Goal: Task Accomplishment & Management: Complete application form

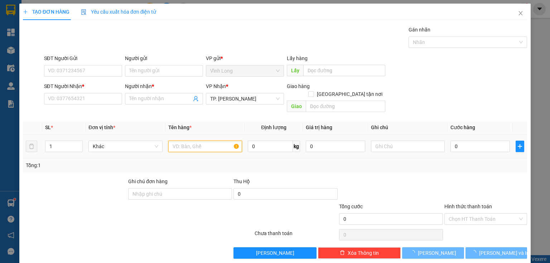
click at [205, 142] on input "text" at bounding box center [205, 146] width 74 height 11
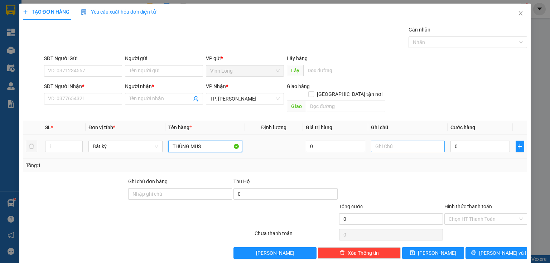
type input "THÙNG MUS"
click at [397, 142] on input "text" at bounding box center [408, 146] width 74 height 11
type input "THUY"
click at [451, 141] on input "0" at bounding box center [480, 146] width 59 height 11
type input "4"
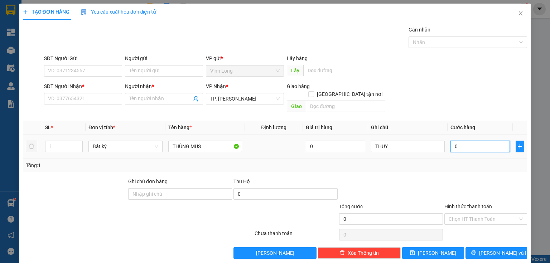
type input "4"
type input "40"
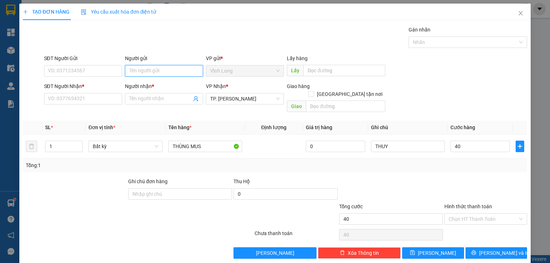
type input "40.000"
click at [145, 74] on input "Người gửi" at bounding box center [164, 70] width 78 height 11
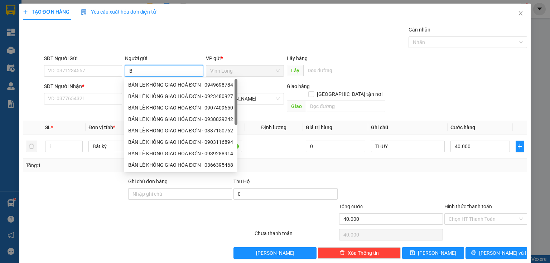
type input "BÁ"
click at [143, 84] on div "BÁN LE KHÔNG GIAO HOÁ ĐƠN - 0949698784" at bounding box center [180, 85] width 105 height 8
type input "0949698784"
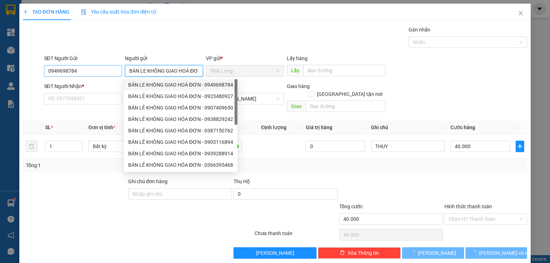
type input "BÁN LE KHÔNG GIAO HOÁ ĐƠN"
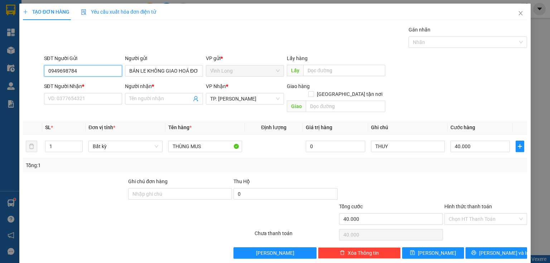
click at [73, 68] on input "0949698784" at bounding box center [83, 70] width 78 height 11
drag, startPoint x: 76, startPoint y: 69, endPoint x: 0, endPoint y: 93, distance: 80.0
click at [0, 94] on div "TẠO ĐƠN HÀNG Yêu cầu xuất hóa đơn điện tử Transit Pickup Surcharge Ids Transit …" at bounding box center [275, 131] width 550 height 263
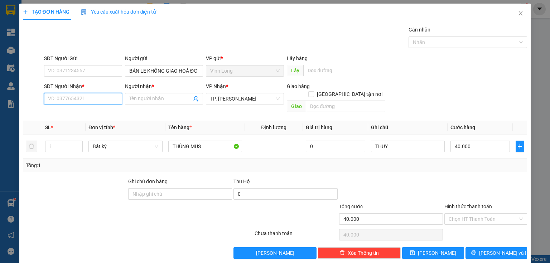
click at [63, 101] on input "SĐT Người Nhận *" at bounding box center [83, 98] width 78 height 11
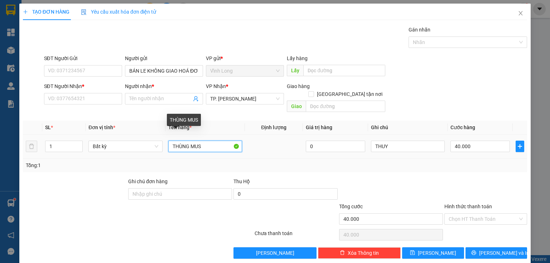
click at [225, 144] on input "THÙNG MUS" at bounding box center [205, 146] width 74 height 11
type input "THÙNG MUS KÈM GÓI"
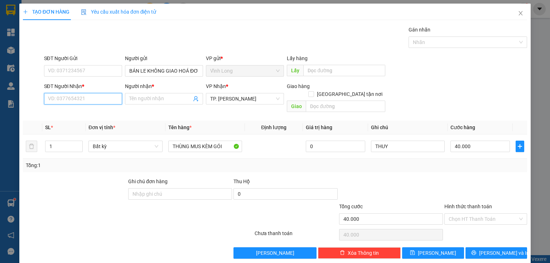
drag, startPoint x: 89, startPoint y: 100, endPoint x: 545, endPoint y: 131, distance: 456.5
click at [90, 100] on input "SĐT Người Nhận *" at bounding box center [83, 98] width 78 height 11
type input "0942198771"
click at [94, 113] on div "0942198771 - [GEOGRAPHIC_DATA]" at bounding box center [88, 113] width 81 height 8
type input "[PERSON_NAME]"
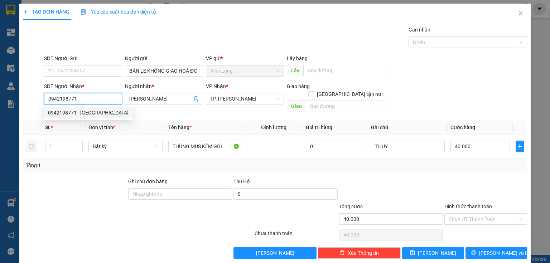
type input "0942198771"
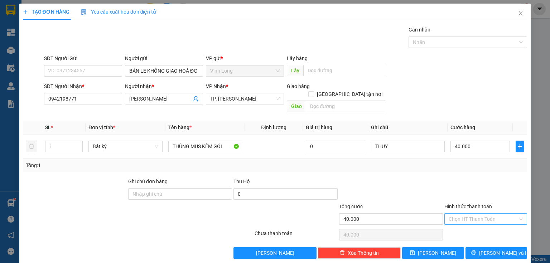
click at [470, 214] on input "Hình thức thanh toán" at bounding box center [483, 219] width 69 height 11
click at [462, 220] on div "Tại văn phòng" at bounding box center [482, 224] width 82 height 11
type input "0"
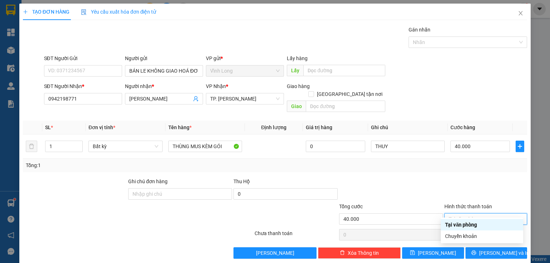
click at [483, 223] on div "Tại văn phòng" at bounding box center [482, 225] width 74 height 8
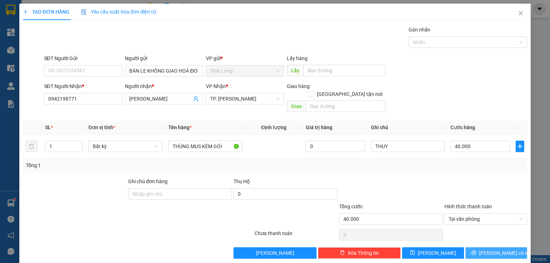
click at [487, 249] on span "[PERSON_NAME] và In" at bounding box center [504, 253] width 50 height 8
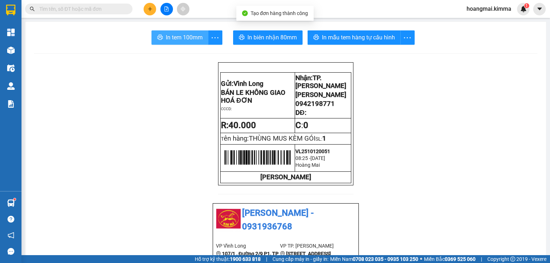
click at [192, 39] on span "In tem 100mm" at bounding box center [184, 37] width 37 height 9
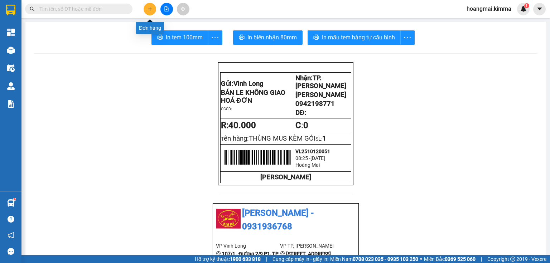
click at [152, 6] on icon "plus" at bounding box center [150, 8] width 5 height 5
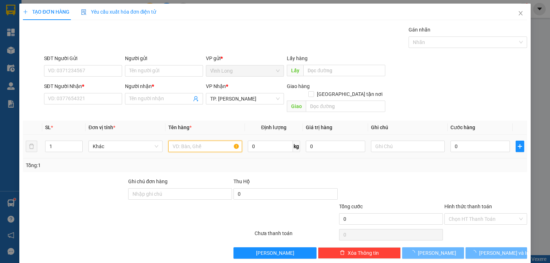
click at [206, 141] on input "text" at bounding box center [205, 146] width 74 height 11
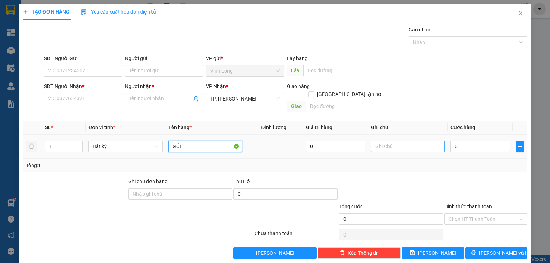
type input "GÓI"
click at [405, 141] on input "text" at bounding box center [408, 146] width 74 height 11
type input "THỦY"
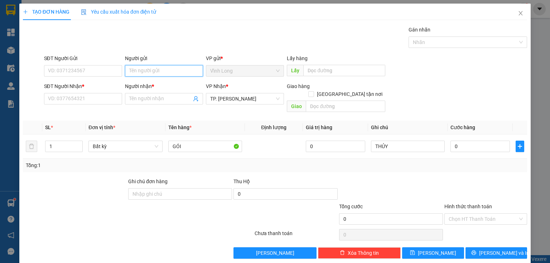
click at [147, 72] on input "Người gửi" at bounding box center [164, 70] width 78 height 11
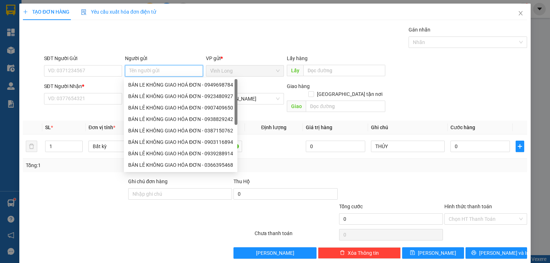
type input "B"
click at [148, 87] on div "BÁN LE KHÔNG GIAO HOÁ ĐƠN - 0949698784" at bounding box center [180, 85] width 105 height 8
type input "0949698784"
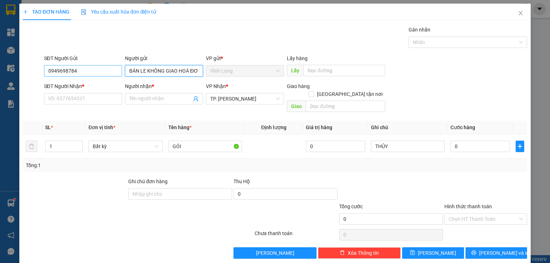
type input "BÁN LE KHÔNG GIAO HOÁ ĐƠN"
drag, startPoint x: 82, startPoint y: 67, endPoint x: 0, endPoint y: 103, distance: 89.9
click at [0, 103] on div "TẠO ĐƠN HÀNG Yêu cầu xuất hóa đơn điện tử Transit Pickup Surcharge Ids Transit …" at bounding box center [275, 131] width 550 height 263
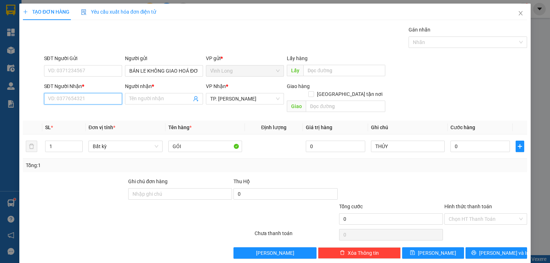
click at [97, 102] on input "SĐT Người Nhận *" at bounding box center [83, 98] width 78 height 11
type input "0334488187"
click at [95, 109] on div "0334488187 - [PERSON_NAME]" at bounding box center [83, 113] width 71 height 8
type input "[PERSON_NAME]"
type input "0334488187"
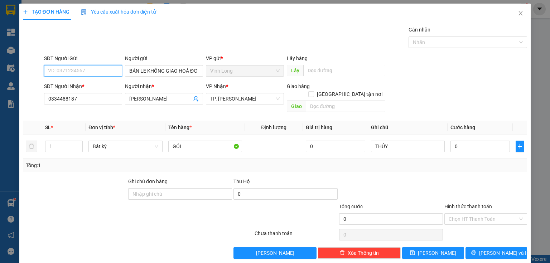
click at [97, 75] on input "SĐT Người Gửi" at bounding box center [83, 70] width 78 height 11
click at [91, 87] on div "0962633932 - BÁN LẺ KHÔNG GIAO HOÁ ĐƠN" at bounding box center [100, 85] width 105 height 8
type input "0962633932"
type input "BÁN LẺ KHÔNG GIAO HOÁ ĐƠN"
type input "0962633932"
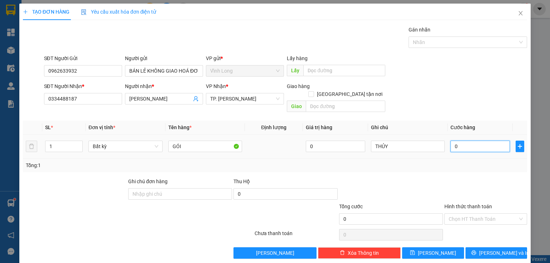
click at [466, 141] on input "0" at bounding box center [480, 146] width 59 height 11
type input "3"
type input "30"
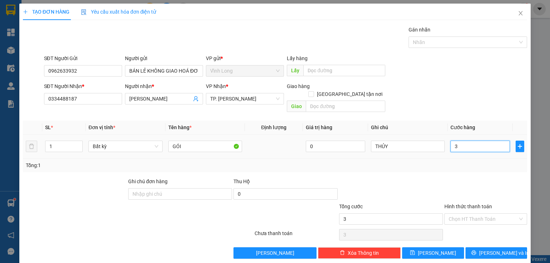
type input "30"
type input "30.000"
click at [467, 214] on input "Hình thức thanh toán" at bounding box center [483, 219] width 69 height 11
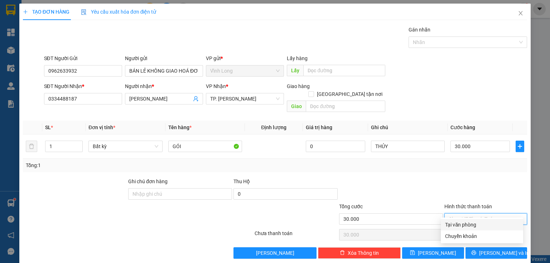
click at [465, 228] on div "Tại văn phòng" at bounding box center [482, 225] width 74 height 8
type input "0"
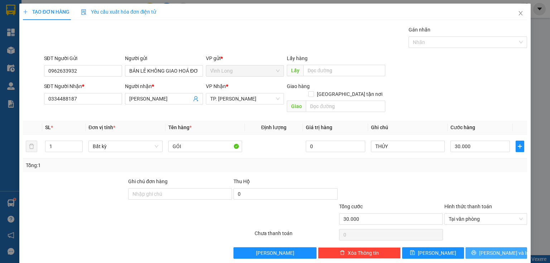
drag, startPoint x: 484, startPoint y: 242, endPoint x: 345, endPoint y: 194, distance: 146.7
click at [481, 248] on button "[PERSON_NAME] và In" at bounding box center [497, 253] width 62 height 11
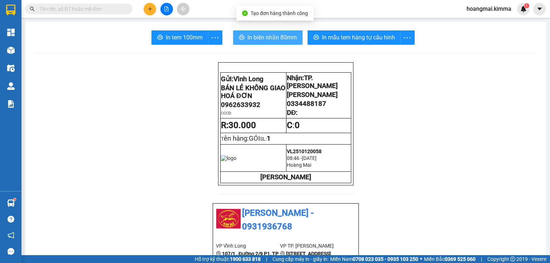
click at [259, 36] on span "In biên nhận 80mm" at bounding box center [272, 37] width 49 height 9
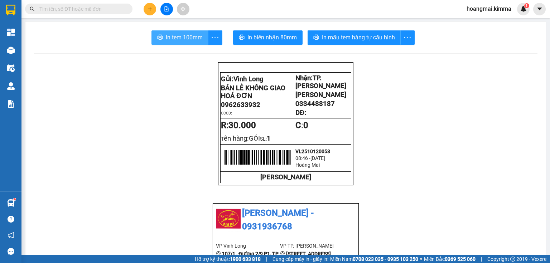
click at [159, 33] on button "In tem 100mm" at bounding box center [180, 37] width 57 height 14
click at [150, 7] on icon "plus" at bounding box center [150, 9] width 0 height 4
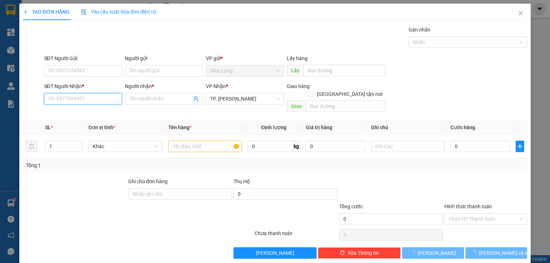
click at [90, 98] on input "SĐT Người Nhận *" at bounding box center [83, 98] width 78 height 11
type input "0937336447"
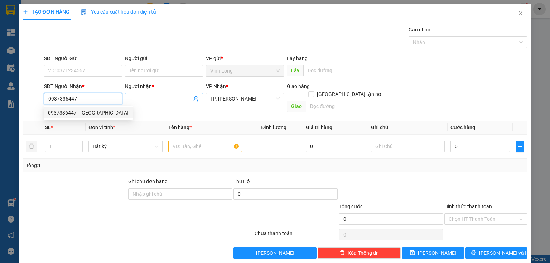
click at [92, 112] on div "0937336447 - [GEOGRAPHIC_DATA]" at bounding box center [88, 113] width 81 height 8
type input "TRƯỜNG GIANG"
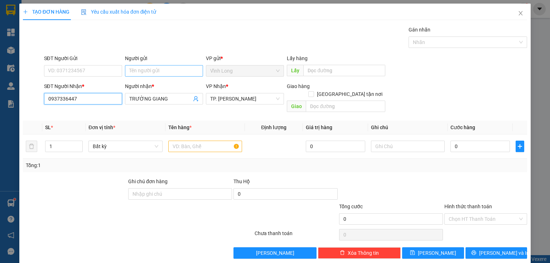
type input "0937336447"
click at [140, 73] on input "Người gửi" at bounding box center [164, 70] width 78 height 11
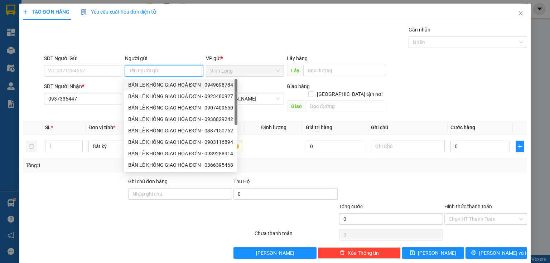
click at [147, 83] on div "BÁN LE KHÔNG GIAO HOÁ ĐƠN - 0949698784" at bounding box center [180, 85] width 105 height 8
type input "0949698784"
type input "BÁN LE KHÔNG GIAO HOÁ ĐƠN"
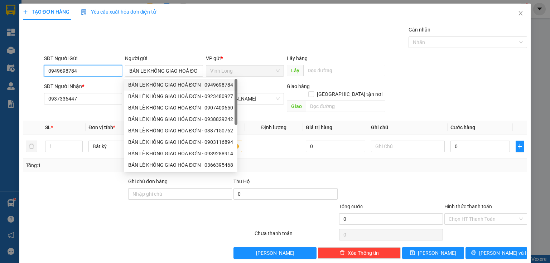
drag, startPoint x: 111, startPoint y: 75, endPoint x: 0, endPoint y: 82, distance: 111.7
click at [0, 82] on div "TẠO ĐƠN HÀNG Yêu cầu xuất hóa đơn điện tử Transit Pickup Surcharge Ids Transit …" at bounding box center [275, 131] width 550 height 263
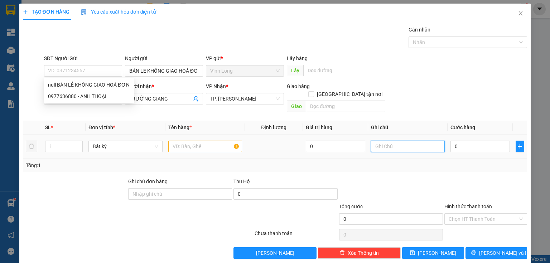
click at [397, 141] on input "text" at bounding box center [408, 146] width 74 height 11
type input "THUY"
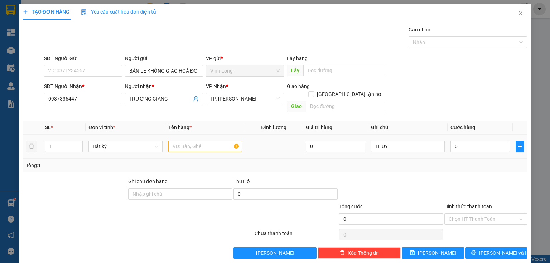
click at [457, 144] on div "0" at bounding box center [480, 146] width 59 height 14
click at [458, 141] on input "0" at bounding box center [480, 146] width 59 height 11
type input "2"
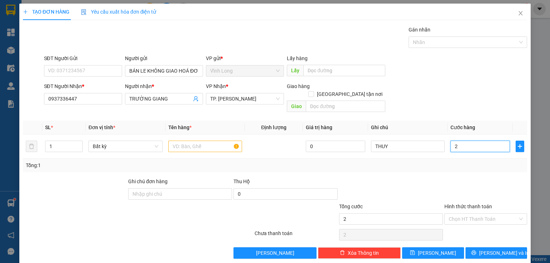
type input "20"
type input "20.000"
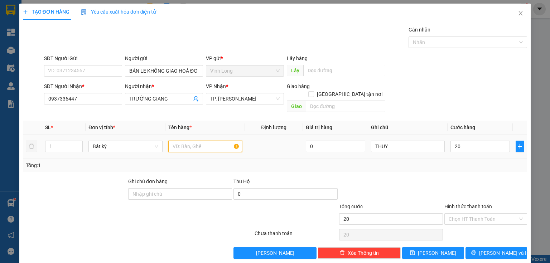
type input "20.000"
click at [199, 141] on input "text" at bounding box center [205, 146] width 74 height 11
type input "G"
drag, startPoint x: 191, startPoint y: 142, endPoint x: 80, endPoint y: 152, distance: 110.8
click at [80, 152] on div "SL * Đơn vị tính * Tên hàng * Định lượng Giá trị hàng Ghi chú Cước hàng 1 Bất k…" at bounding box center [275, 147] width 504 height 52
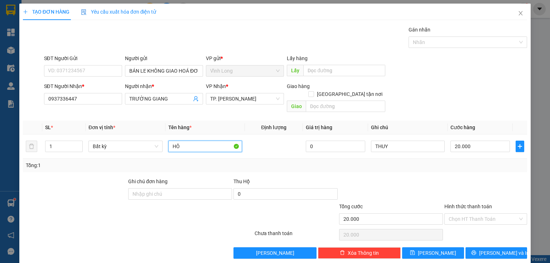
type input "H"
type input "HỘP XANH"
click at [473, 214] on input "Hình thức thanh toán" at bounding box center [483, 219] width 69 height 11
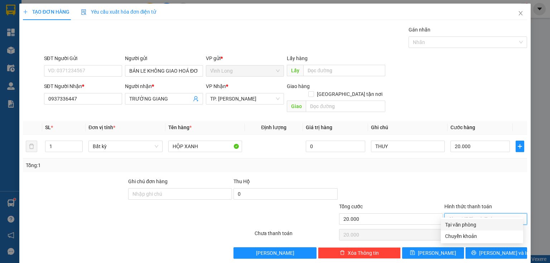
click at [462, 225] on div "Tại văn phòng" at bounding box center [482, 225] width 74 height 8
type input "0"
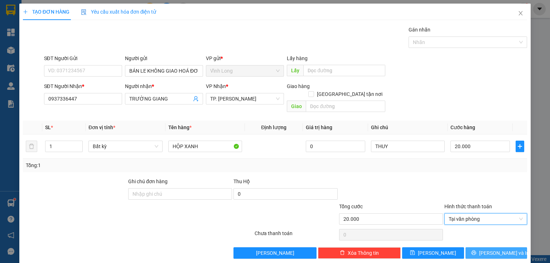
click at [475, 248] on button "[PERSON_NAME] và In" at bounding box center [497, 253] width 62 height 11
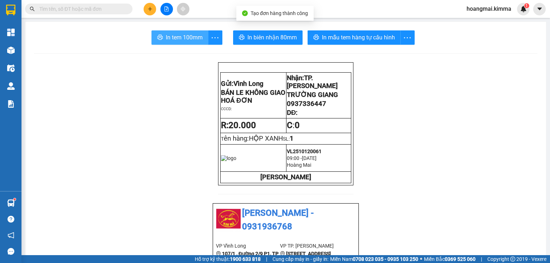
click at [192, 30] on button "In tem 100mm" at bounding box center [180, 37] width 57 height 14
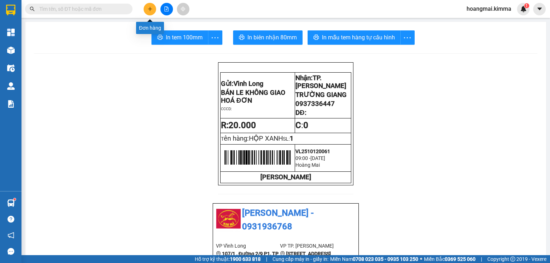
click at [147, 5] on button at bounding box center [150, 9] width 13 height 13
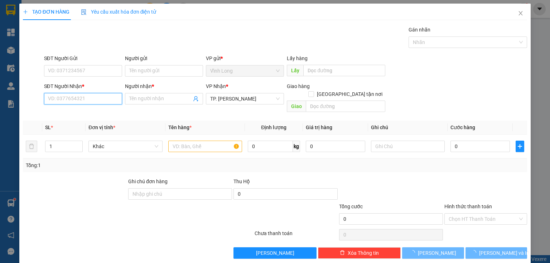
click at [81, 95] on input "SĐT Người Nhận *" at bounding box center [83, 98] width 78 height 11
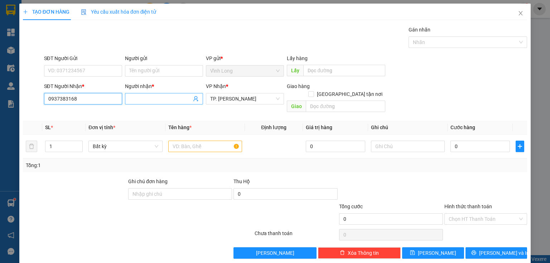
type input "0937383168"
click at [140, 99] on input "Người nhận *" at bounding box center [160, 99] width 62 height 8
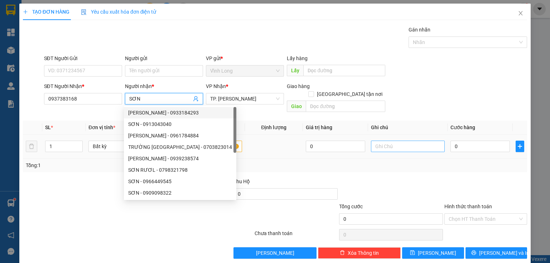
type input "SƠN"
click at [397, 141] on input "text" at bounding box center [408, 146] width 74 height 11
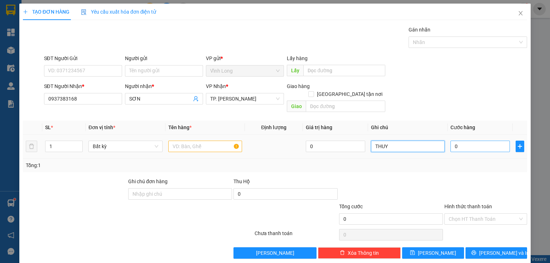
type input "THUY"
click at [478, 141] on input "0" at bounding box center [480, 146] width 59 height 11
type input "4"
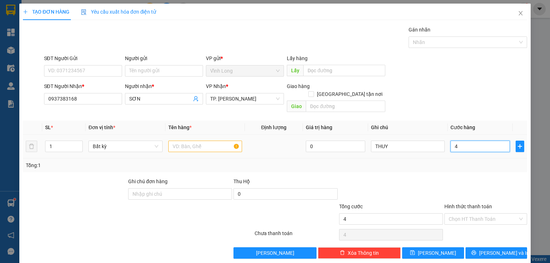
type input "40"
type input "40.000"
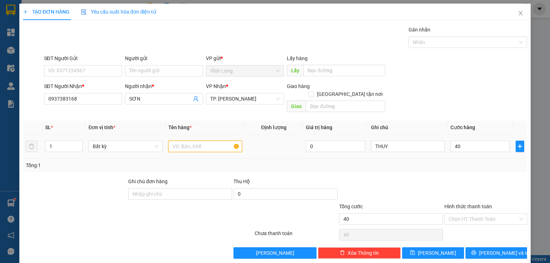
type input "40.000"
click at [185, 141] on input "text" at bounding box center [205, 146] width 74 height 11
type input "GOI ĐEN"
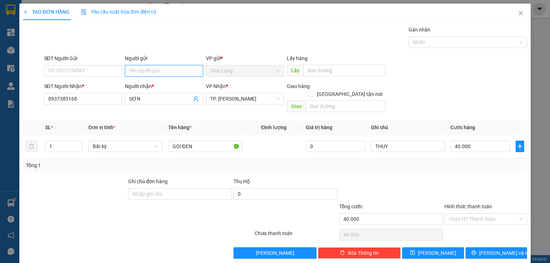
click at [139, 70] on input "Người gửi" at bounding box center [164, 70] width 78 height 11
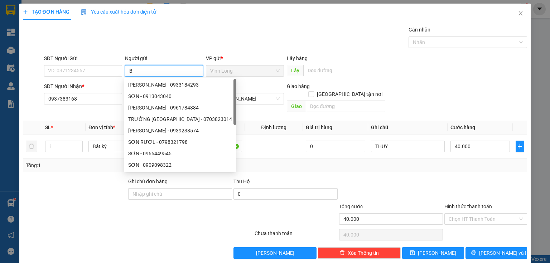
type input "BÁ"
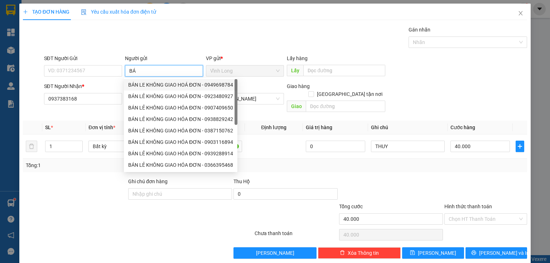
click at [143, 82] on div "BÁN LE KHÔNG GIAO HOÁ ĐƠN - 0949698784" at bounding box center [180, 85] width 105 height 8
type input "0949698784"
type input "BÁN LE KHÔNG GIAO HOÁ ĐƠN"
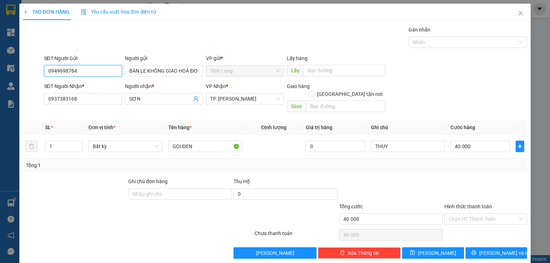
drag, startPoint x: 104, startPoint y: 70, endPoint x: 0, endPoint y: 80, distance: 104.5
click at [0, 80] on div "TẠO ĐƠN HÀNG Yêu cầu xuất hóa đơn điện tử Transit Pickup Surcharge Ids Transit …" at bounding box center [275, 131] width 550 height 263
click at [453, 215] on input "Hình thức thanh toán" at bounding box center [483, 219] width 69 height 11
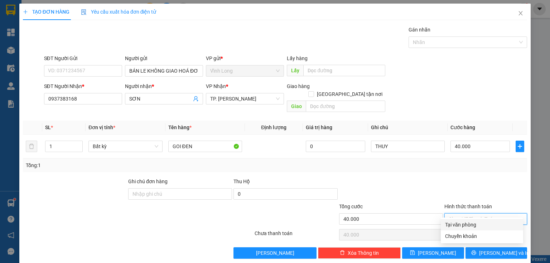
click at [457, 226] on div "Tại văn phòng" at bounding box center [482, 225] width 74 height 8
type input "0"
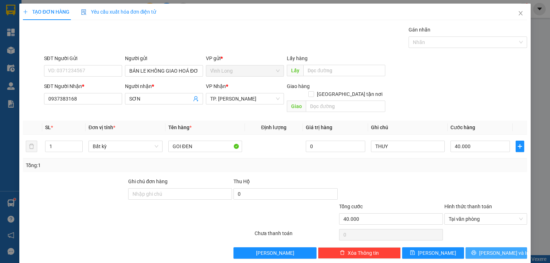
click at [472, 248] on button "[PERSON_NAME] và In" at bounding box center [497, 253] width 62 height 11
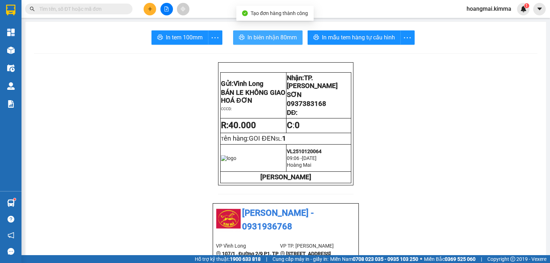
click at [252, 40] on span "In biên nhận 80mm" at bounding box center [272, 37] width 49 height 9
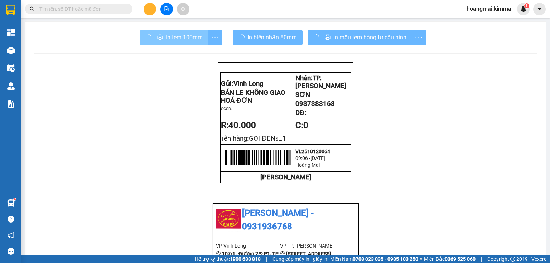
click at [188, 39] on span "In tem 100mm" at bounding box center [184, 37] width 37 height 9
